Goal: Task Accomplishment & Management: Manage account settings

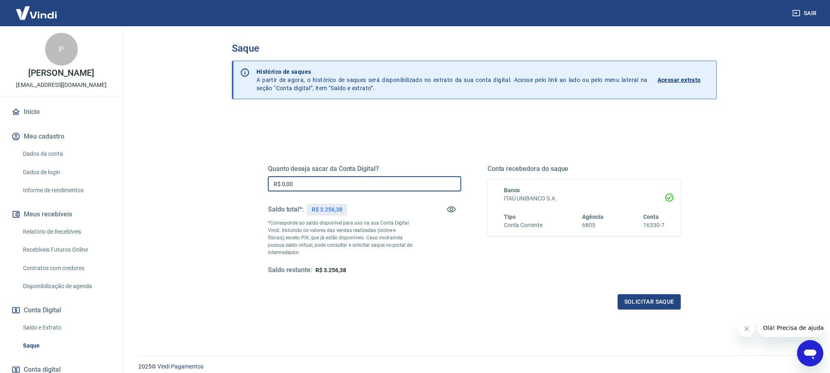
click at [311, 185] on input "R$ 0,00" at bounding box center [364, 183] width 193 height 15
type input "R$ 3.256,00"
click at [643, 300] on button "Solicitar saque" at bounding box center [649, 301] width 63 height 15
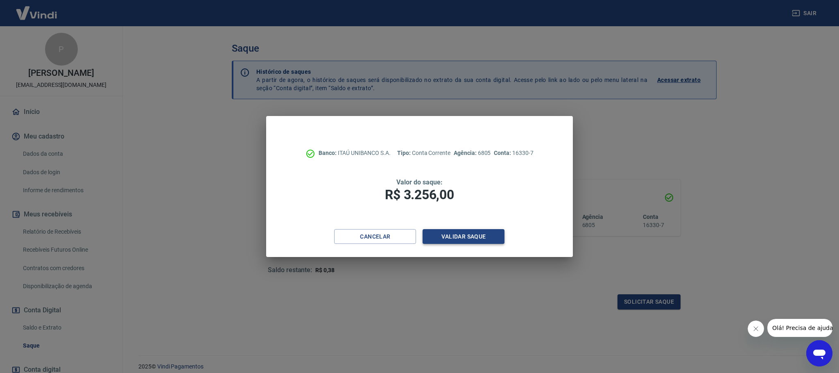
click at [444, 230] on button "Validar saque" at bounding box center [464, 236] width 82 height 15
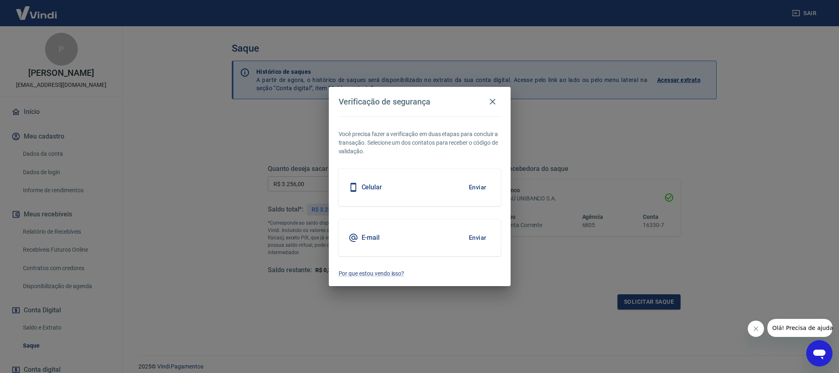
click at [483, 186] on button "Enviar" at bounding box center [477, 187] width 27 height 17
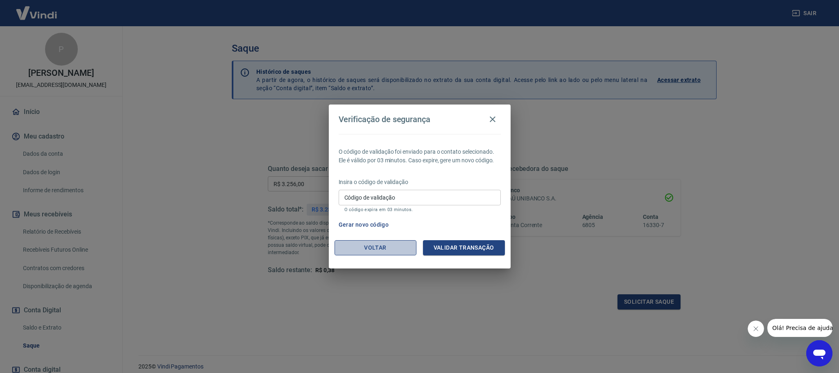
click at [361, 249] on button "Voltar" at bounding box center [376, 247] width 82 height 15
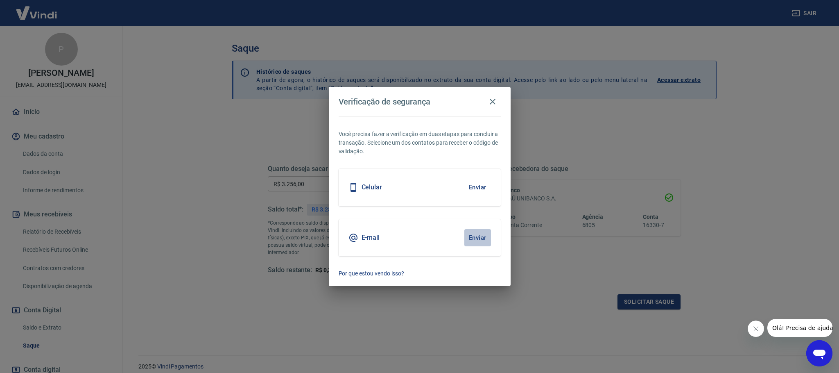
click at [474, 238] on button "Enviar" at bounding box center [477, 237] width 27 height 17
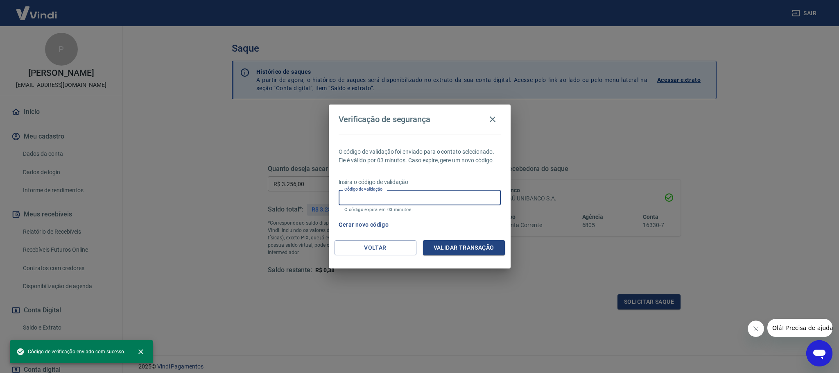
click at [445, 202] on input "Código de validação" at bounding box center [420, 197] width 162 height 15
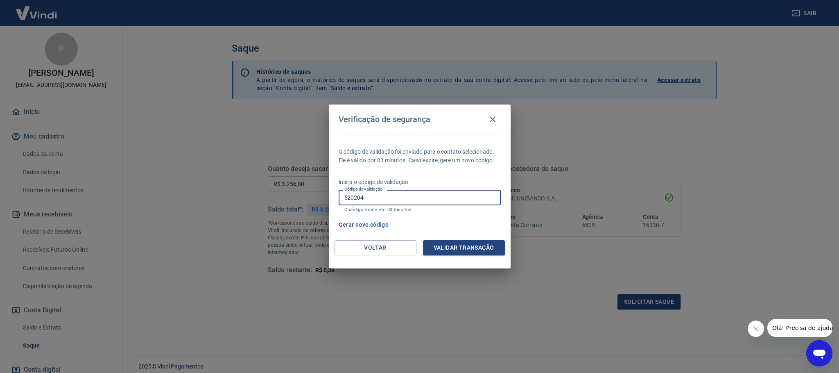
type input "520204"
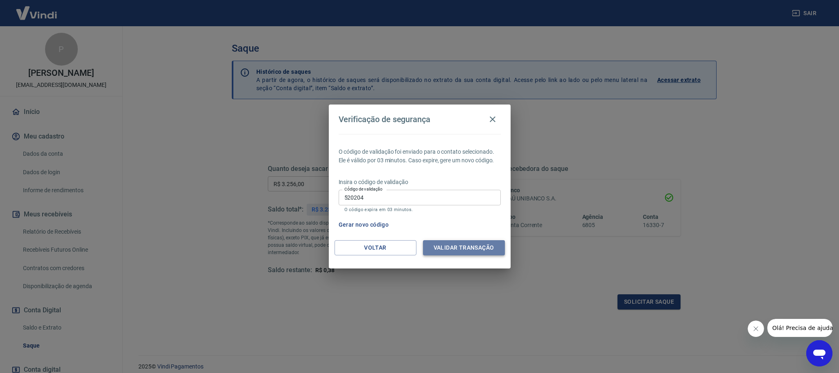
click at [445, 246] on button "Validar transação" at bounding box center [464, 247] width 82 height 15
